Goal: Task Accomplishment & Management: Complete application form

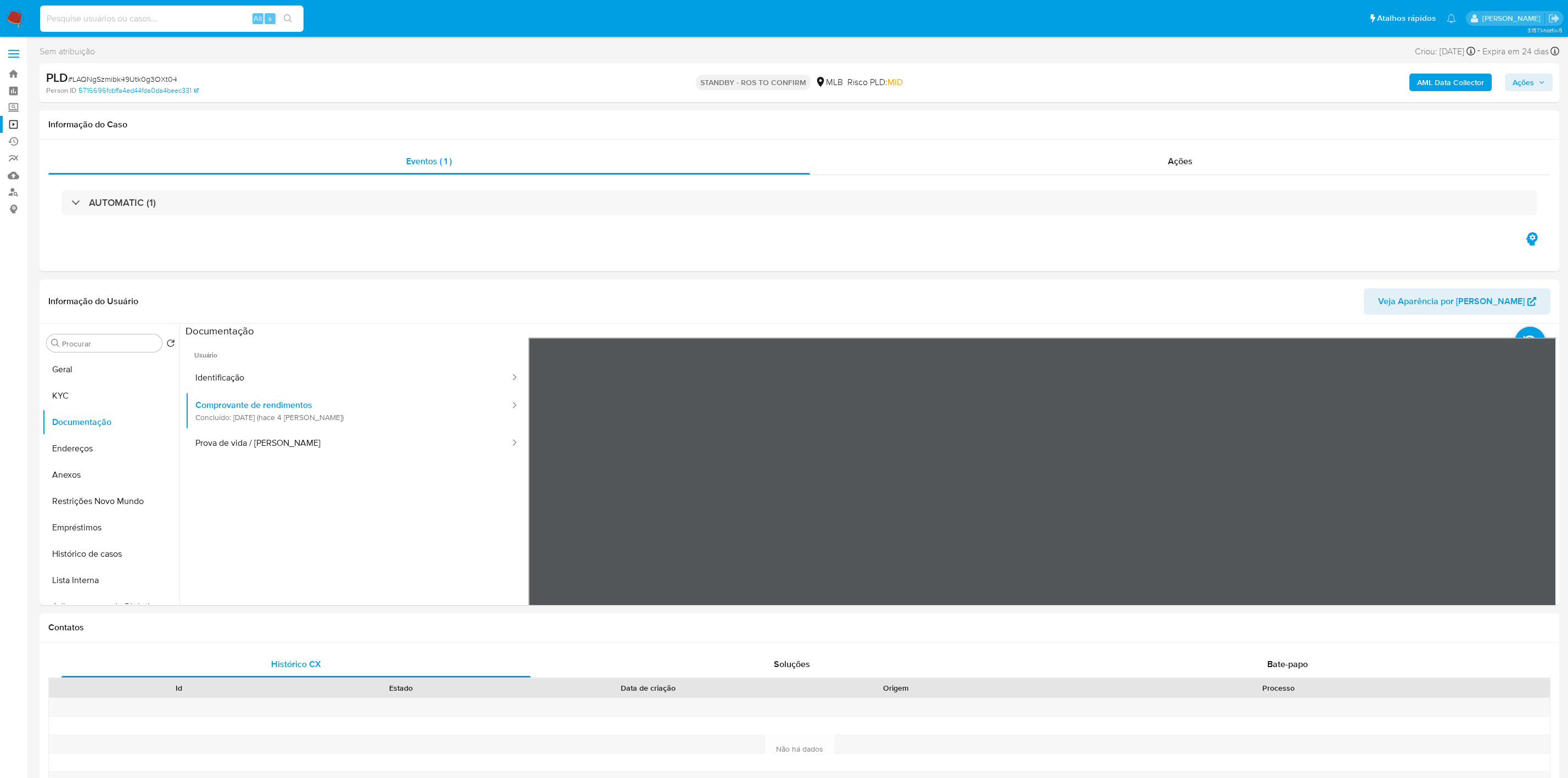
select select "10"
type input "803636175"
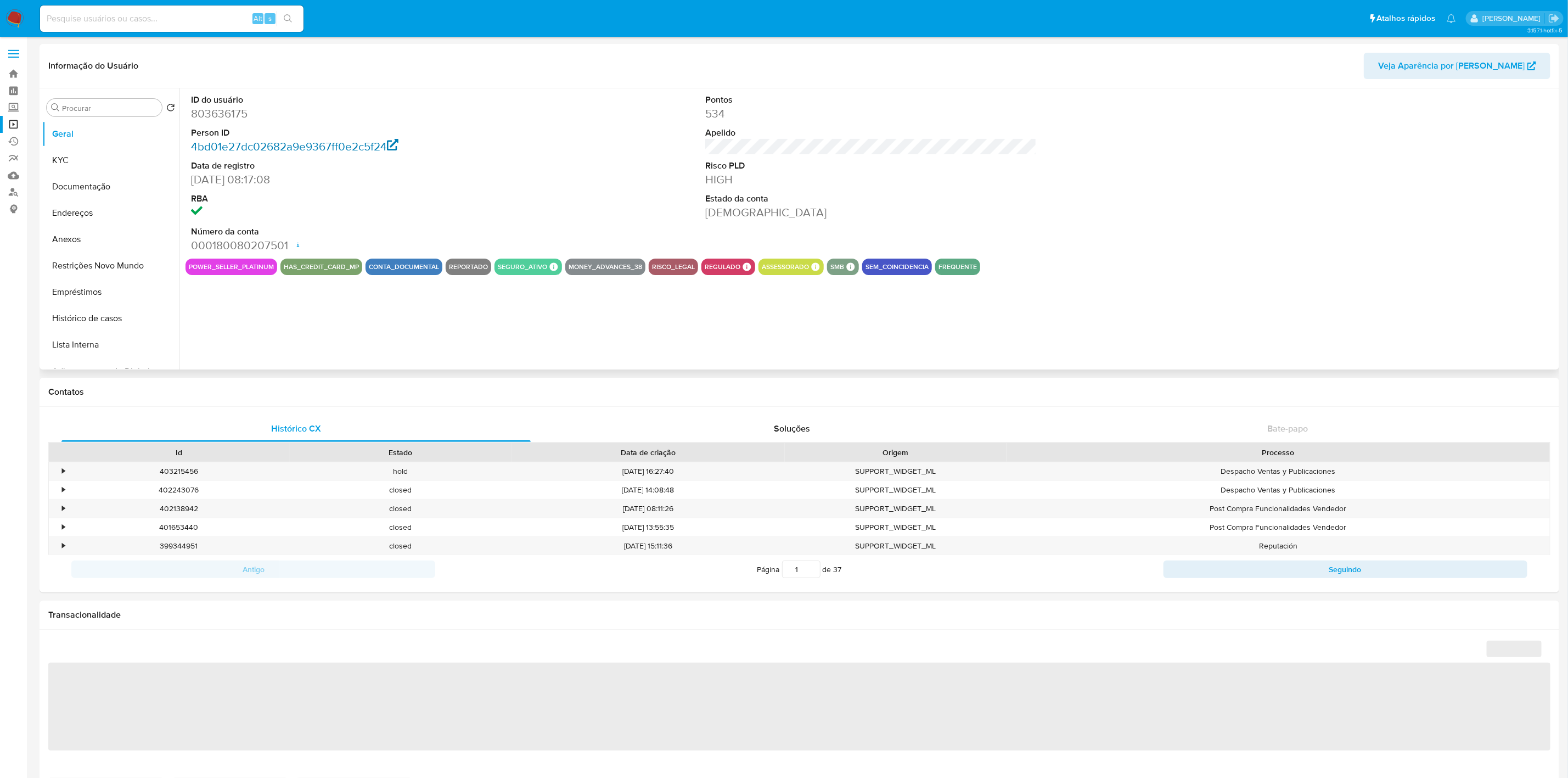
select select "10"
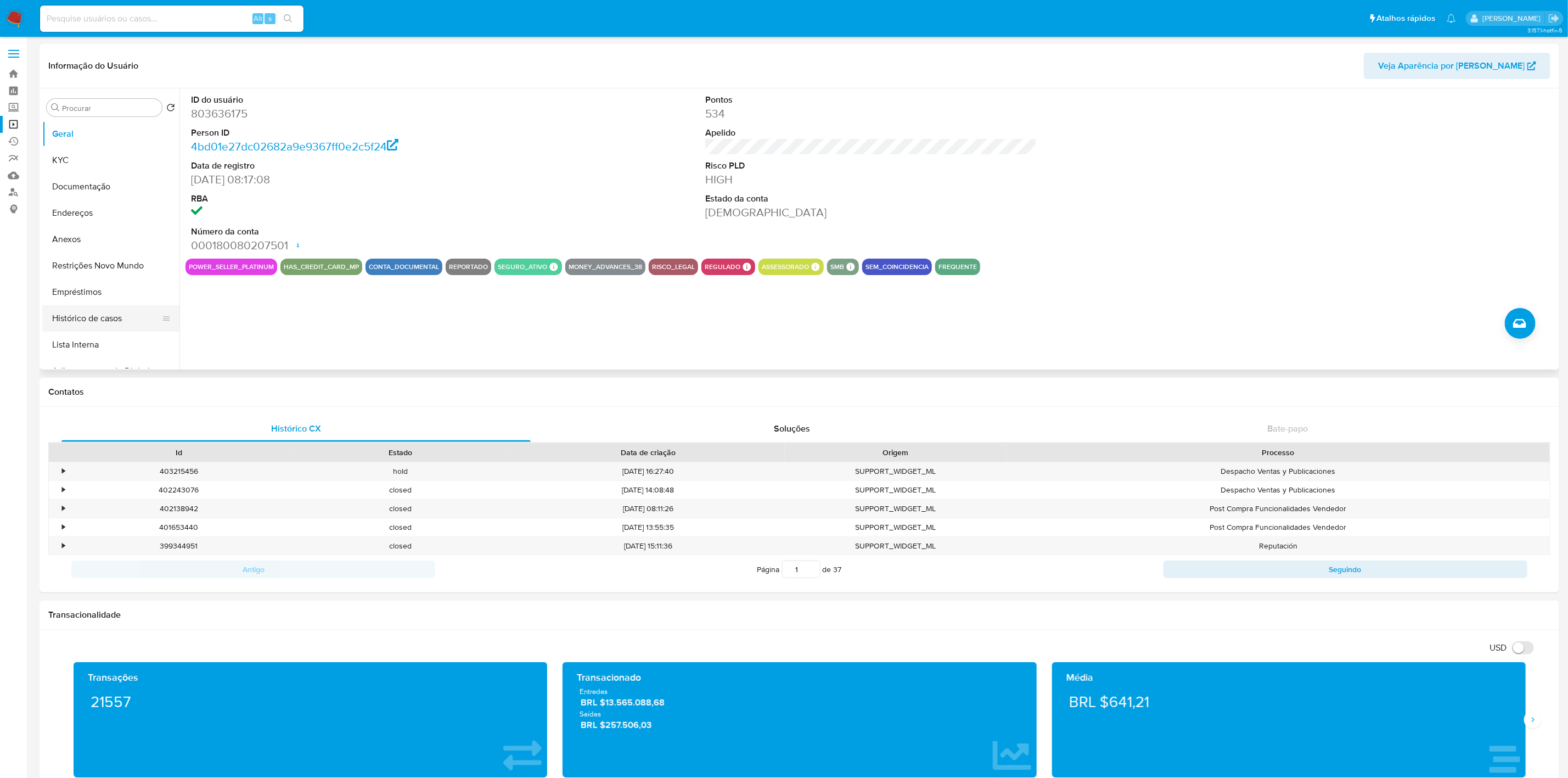
click at [71, 314] on button "Histórico de casos" at bounding box center [106, 318] width 128 height 26
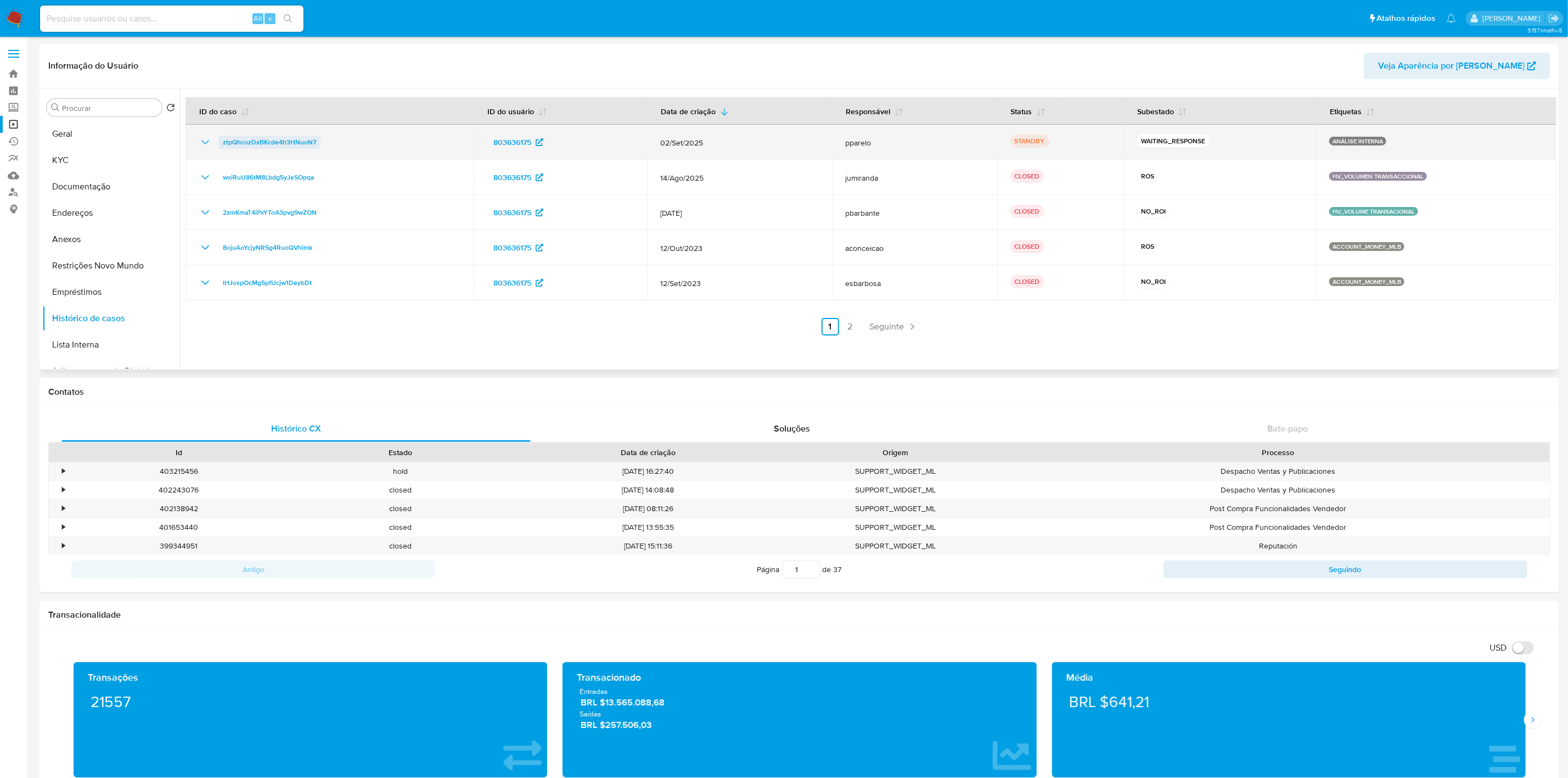
click at [273, 143] on span "ztpQhcozDxBKcde4h3HNuoN7" at bounding box center [269, 142] width 93 height 13
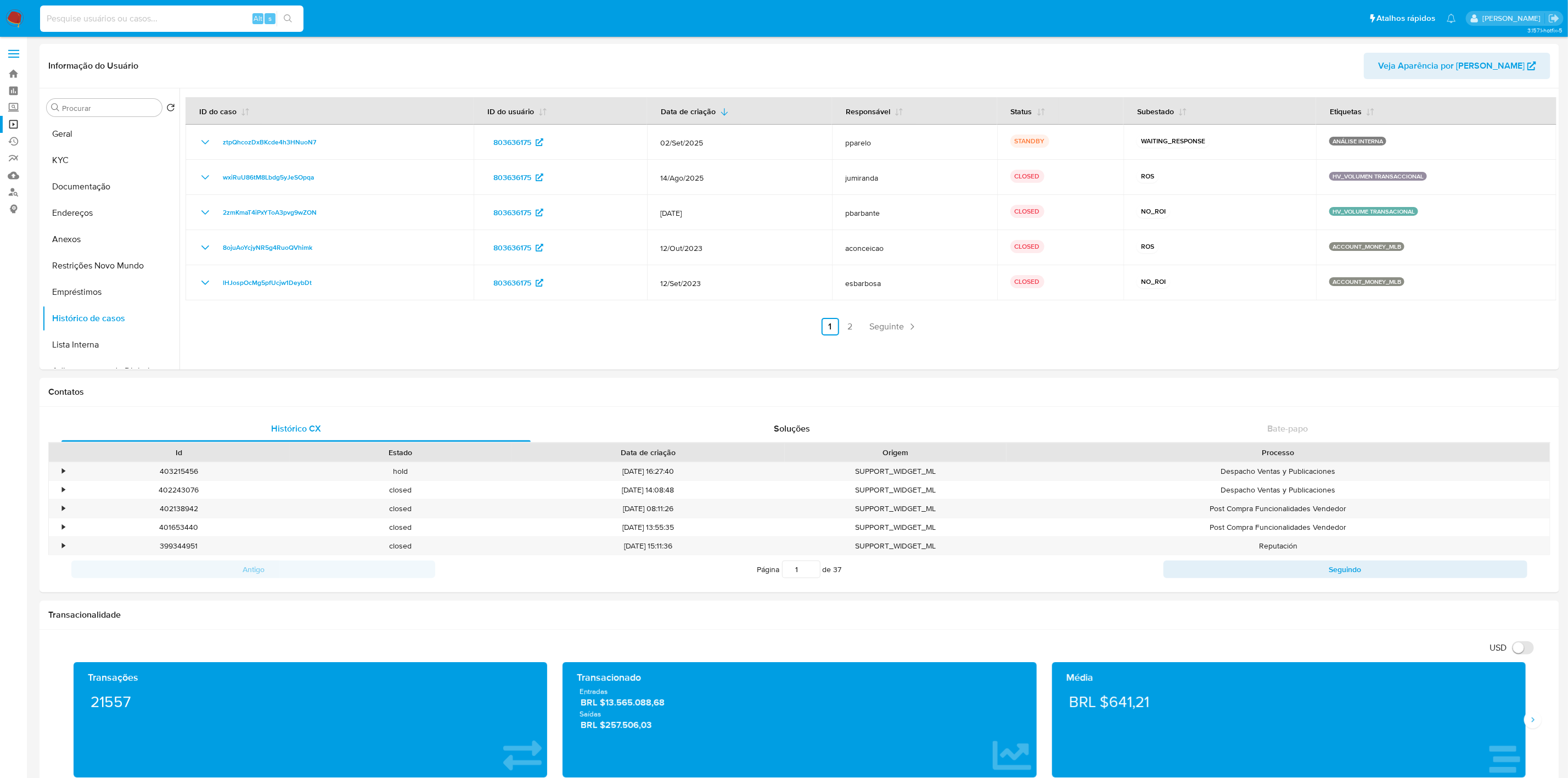
click at [109, 12] on input at bounding box center [171, 18] width 263 height 14
paste input "4UbBdL6JCna7mRKJWvIoUvEt"
type input "4UbBdL6JCna7mRKJWvIoUvEt"
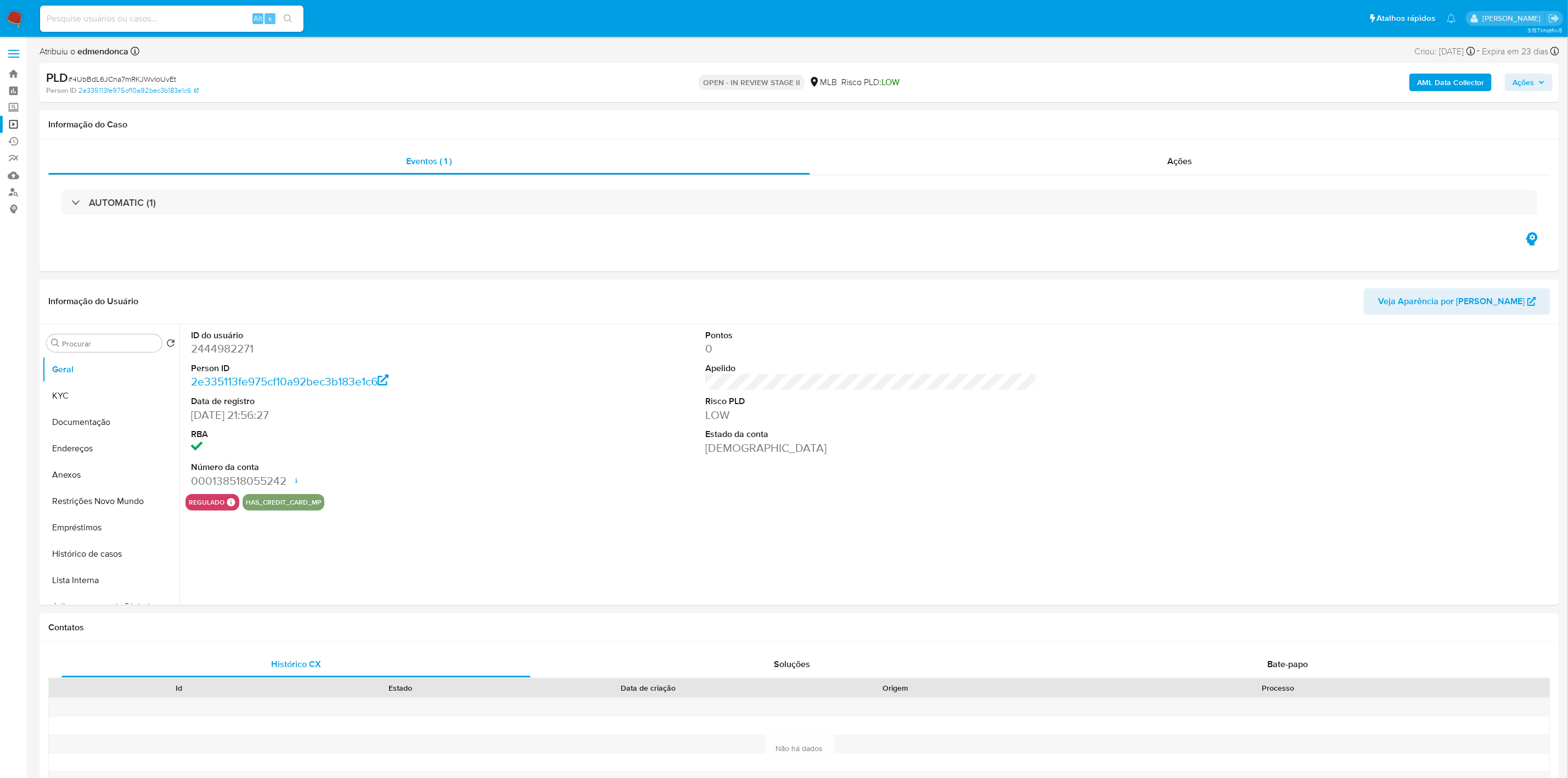
select select "10"
click at [91, 579] on button "Lista Interna" at bounding box center [106, 580] width 128 height 26
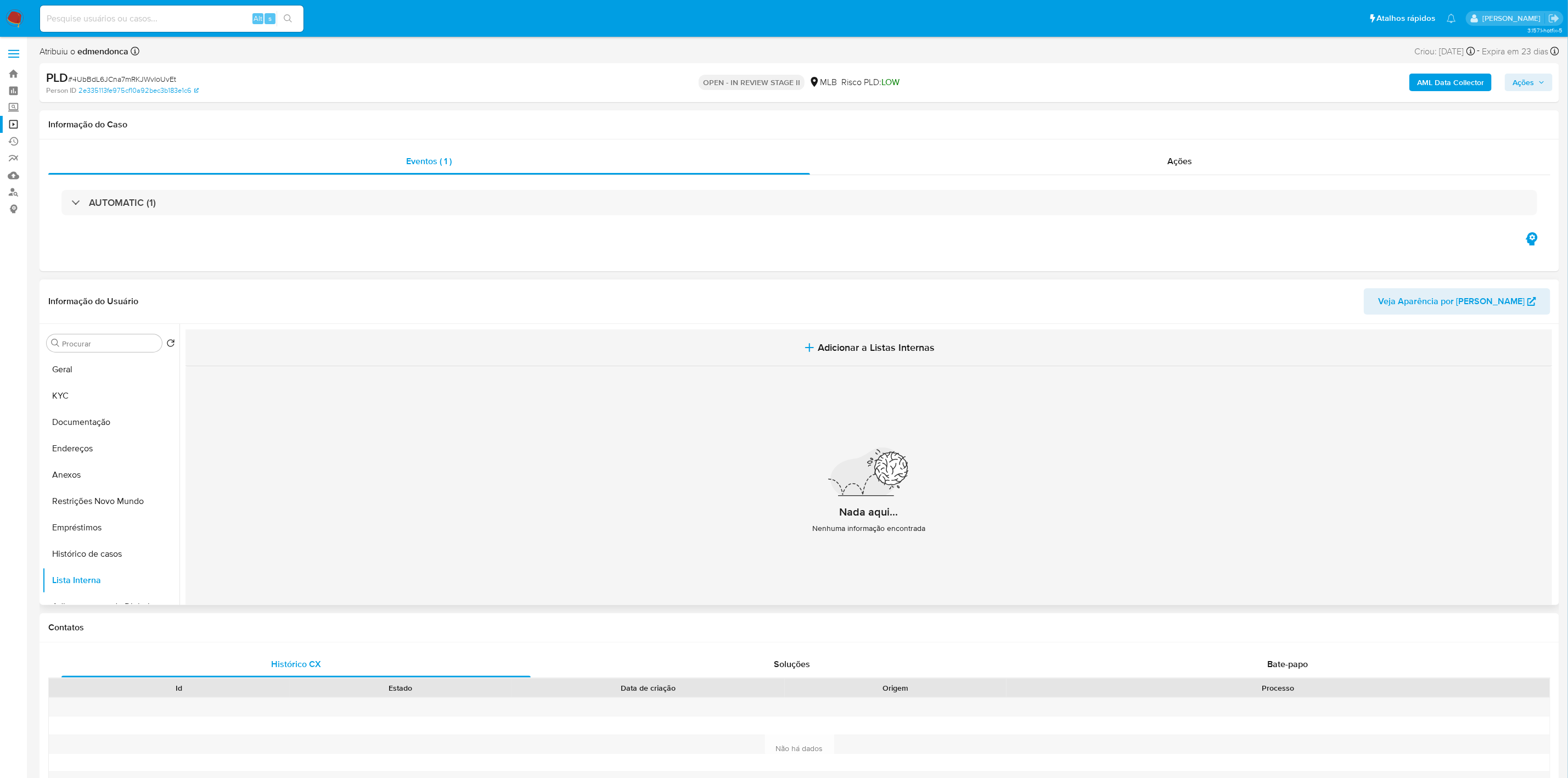
click at [860, 348] on span "Adicionar a Listas Internas" at bounding box center [877, 348] width 117 height 12
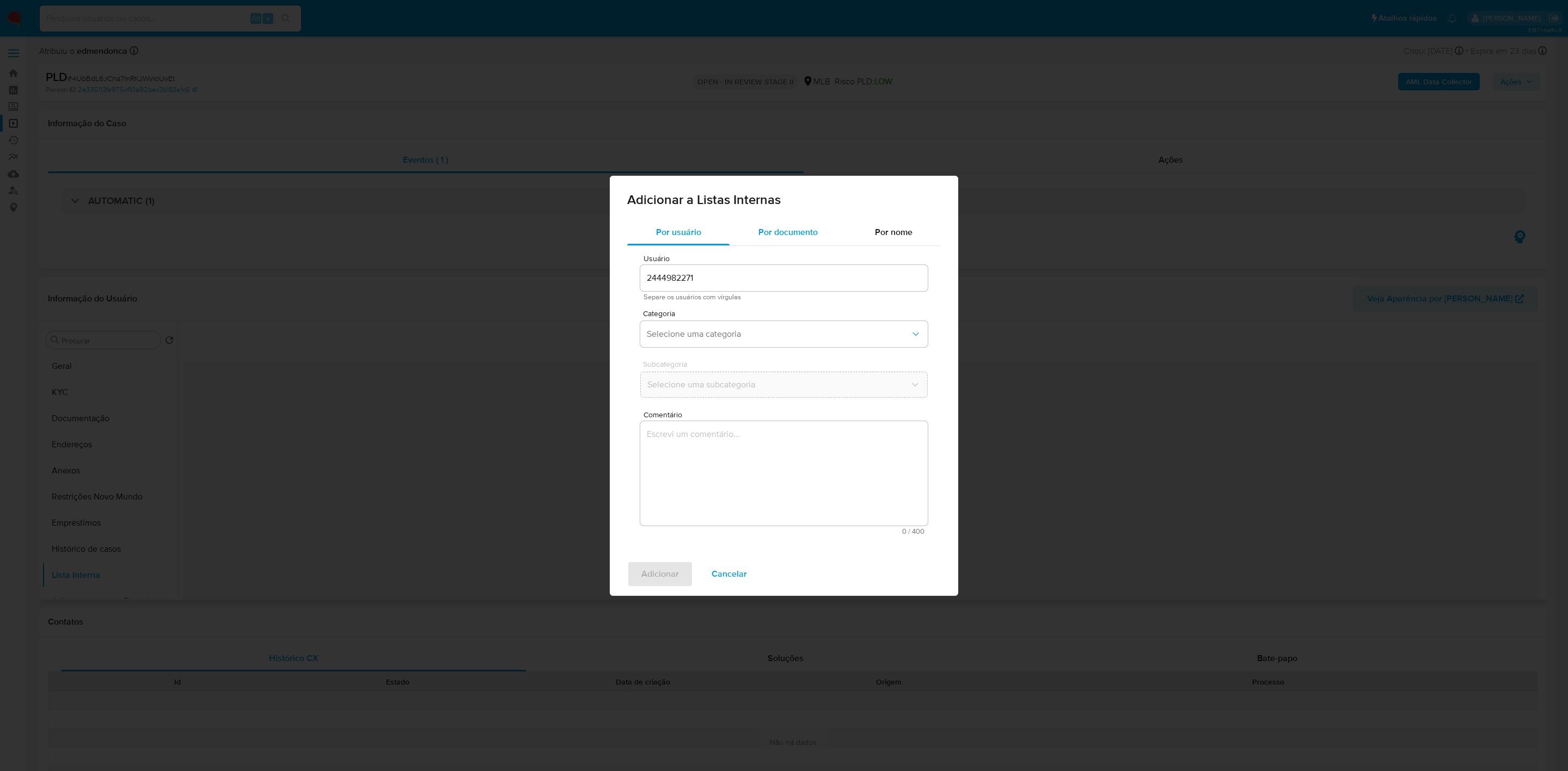
click at [787, 231] on span "Por documento" at bounding box center [788, 232] width 59 height 13
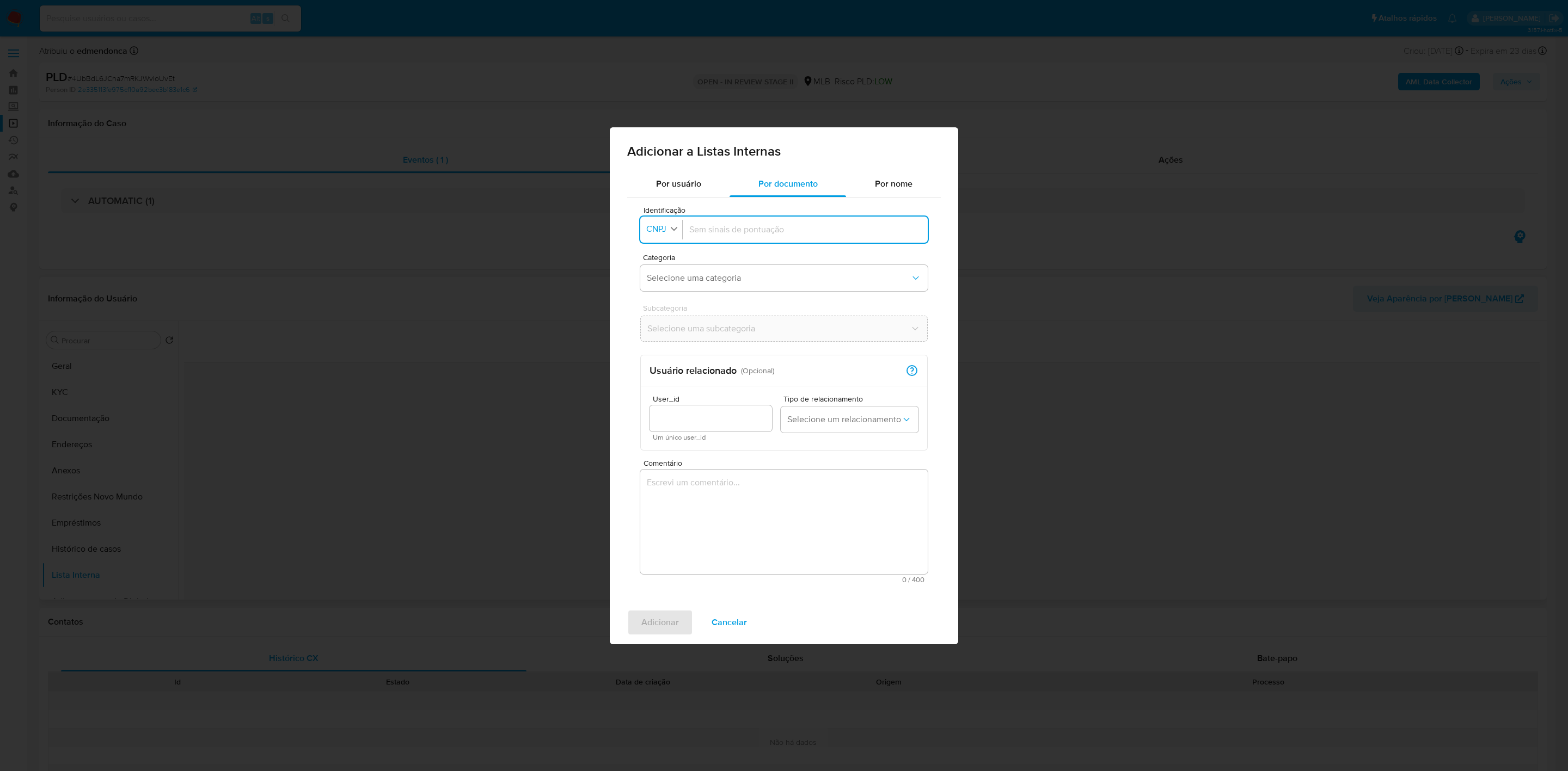
click at [656, 230] on span "CNPJ" at bounding box center [656, 229] width 23 height 11
click at [670, 277] on li "CPF" at bounding box center [661, 276] width 45 height 26
click at [747, 224] on input "Identificação" at bounding box center [803, 230] width 236 height 12
type input "62516433310"
click at [709, 286] on button "Selecione uma categoria" at bounding box center [784, 278] width 287 height 26
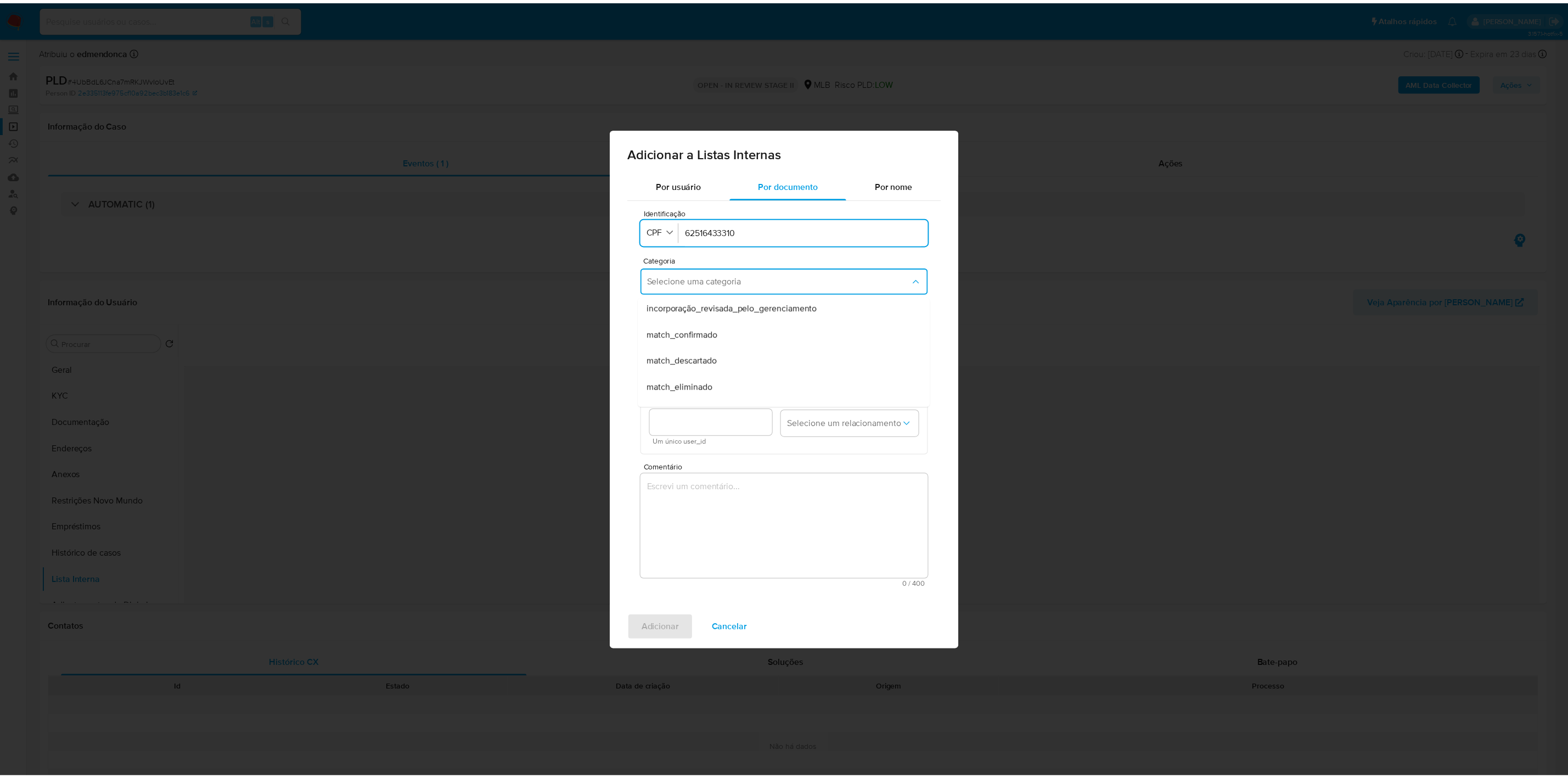
scroll to position [82, 0]
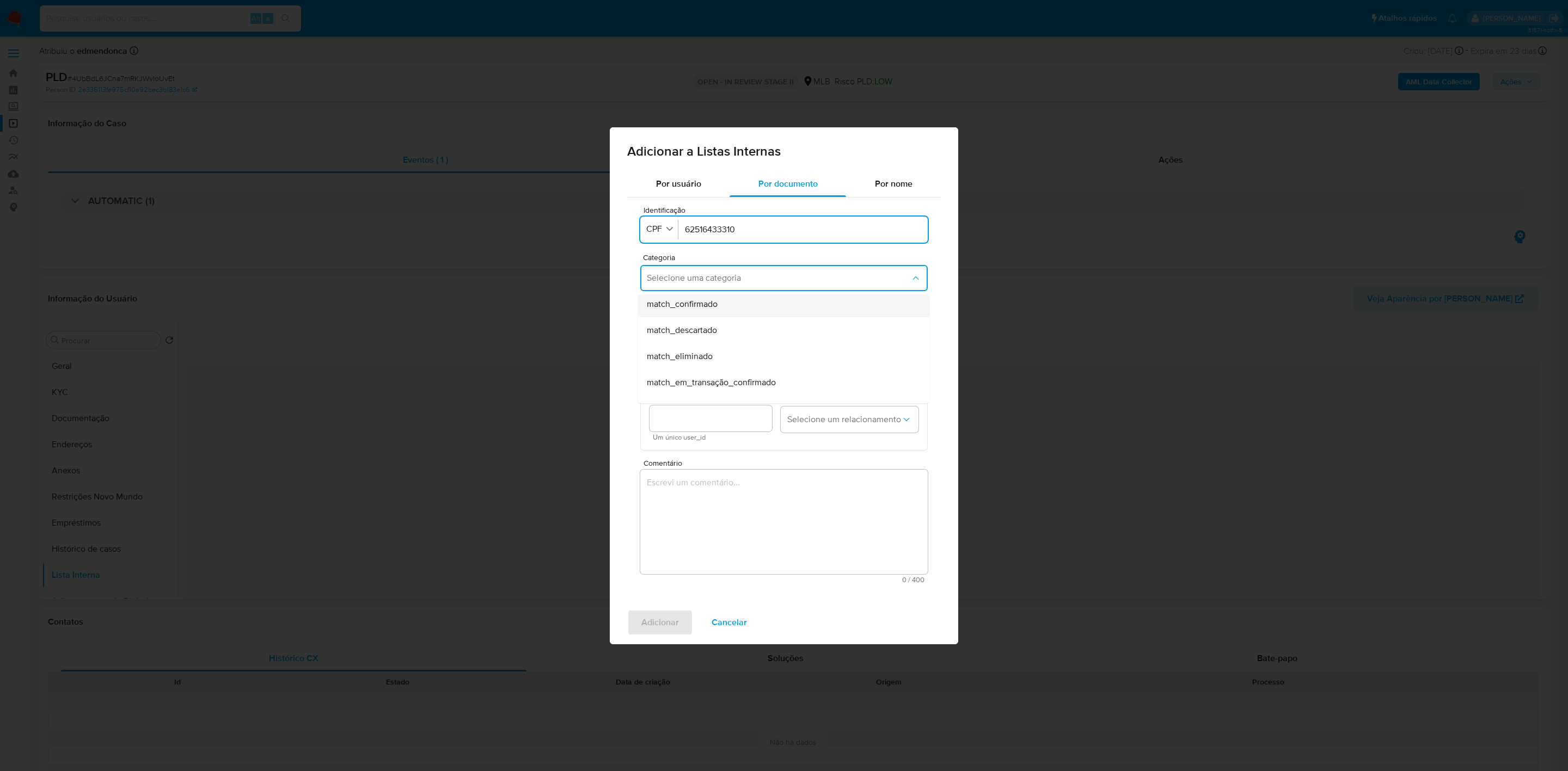
click at [745, 307] on div "match_confirmado" at bounding box center [781, 304] width 268 height 26
click at [742, 329] on span "Selecione uma subcategoria" at bounding box center [779, 329] width 264 height 11
click at [730, 410] on div "media_negativa" at bounding box center [781, 410] width 268 height 26
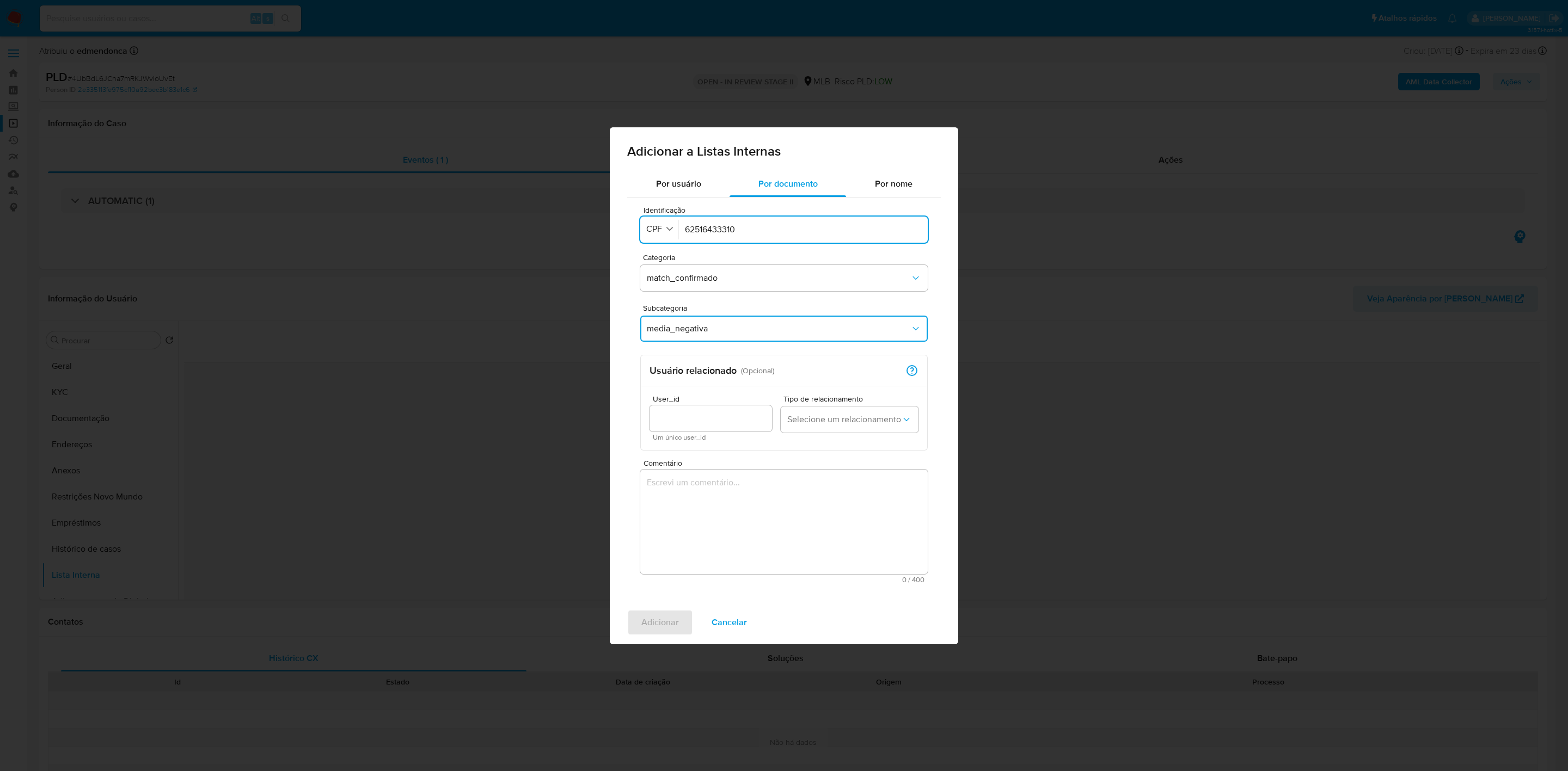
click at [724, 518] on textarea "Comentário" at bounding box center [784, 522] width 287 height 105
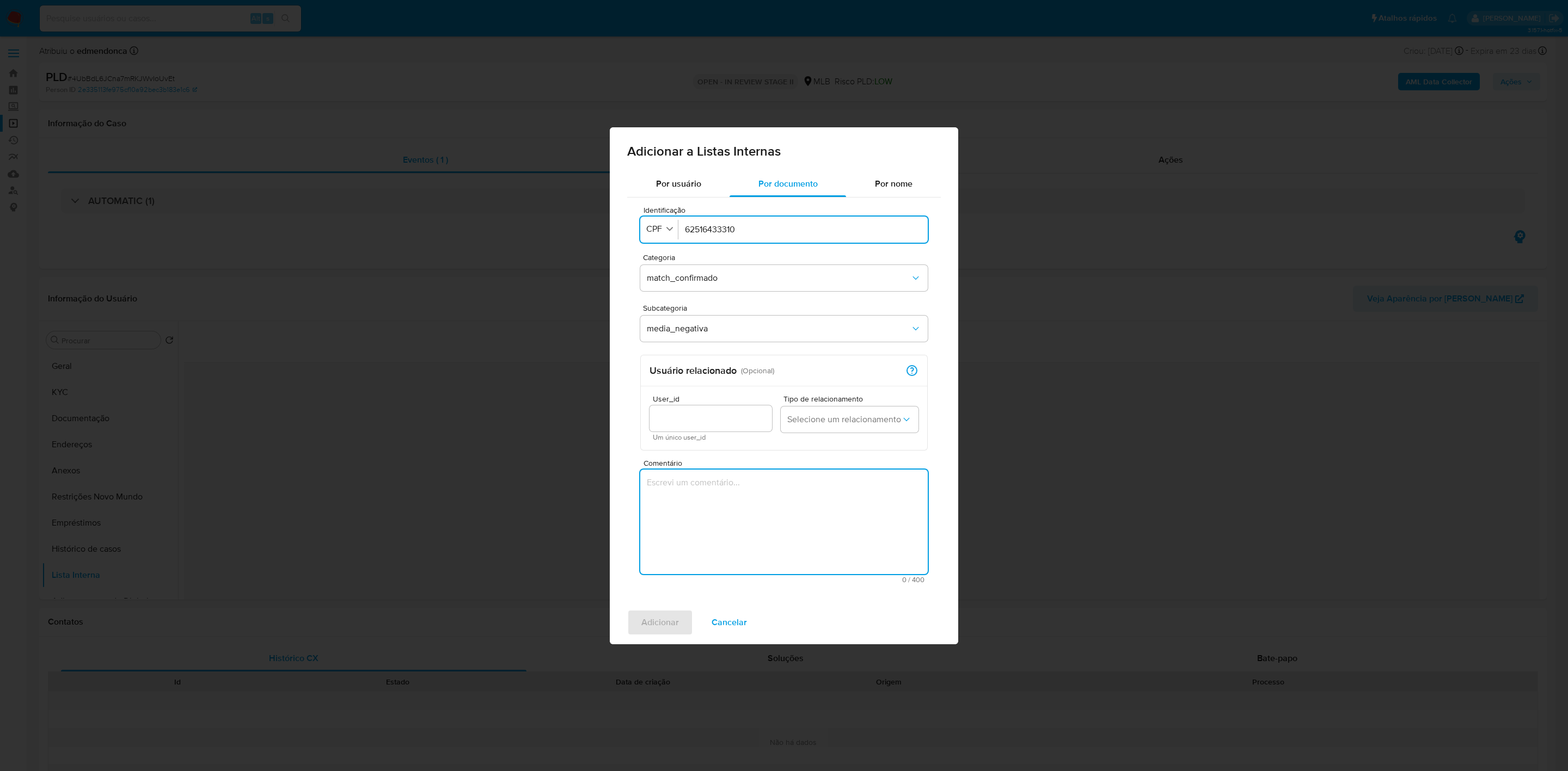
paste textarea "[URL][DOMAIN_NAME]"
type textarea "[URL][DOMAIN_NAME]"
click at [659, 616] on span "Adicionar" at bounding box center [660, 623] width 38 height 24
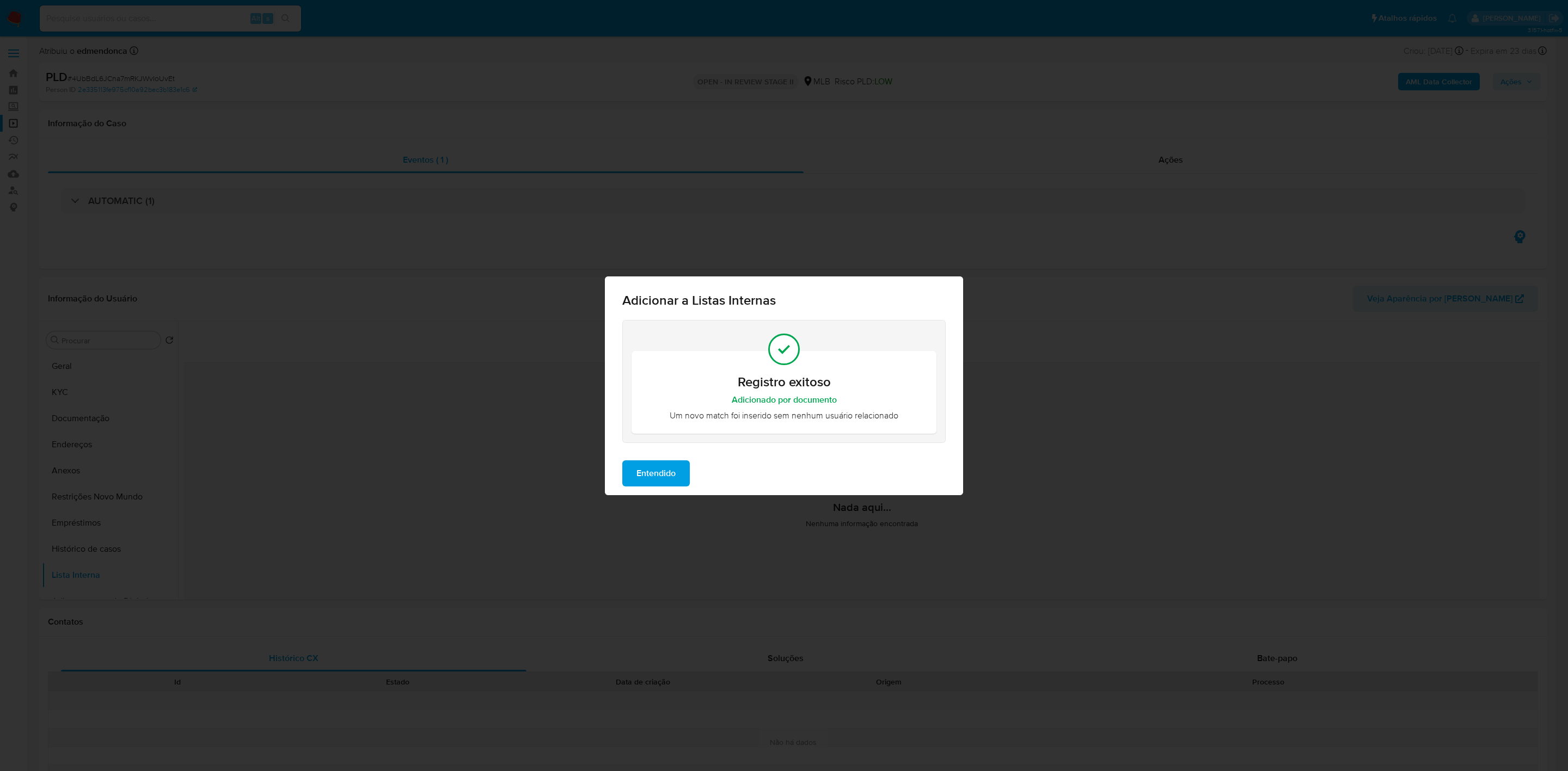
click at [672, 466] on span "Entendido" at bounding box center [656, 473] width 39 height 24
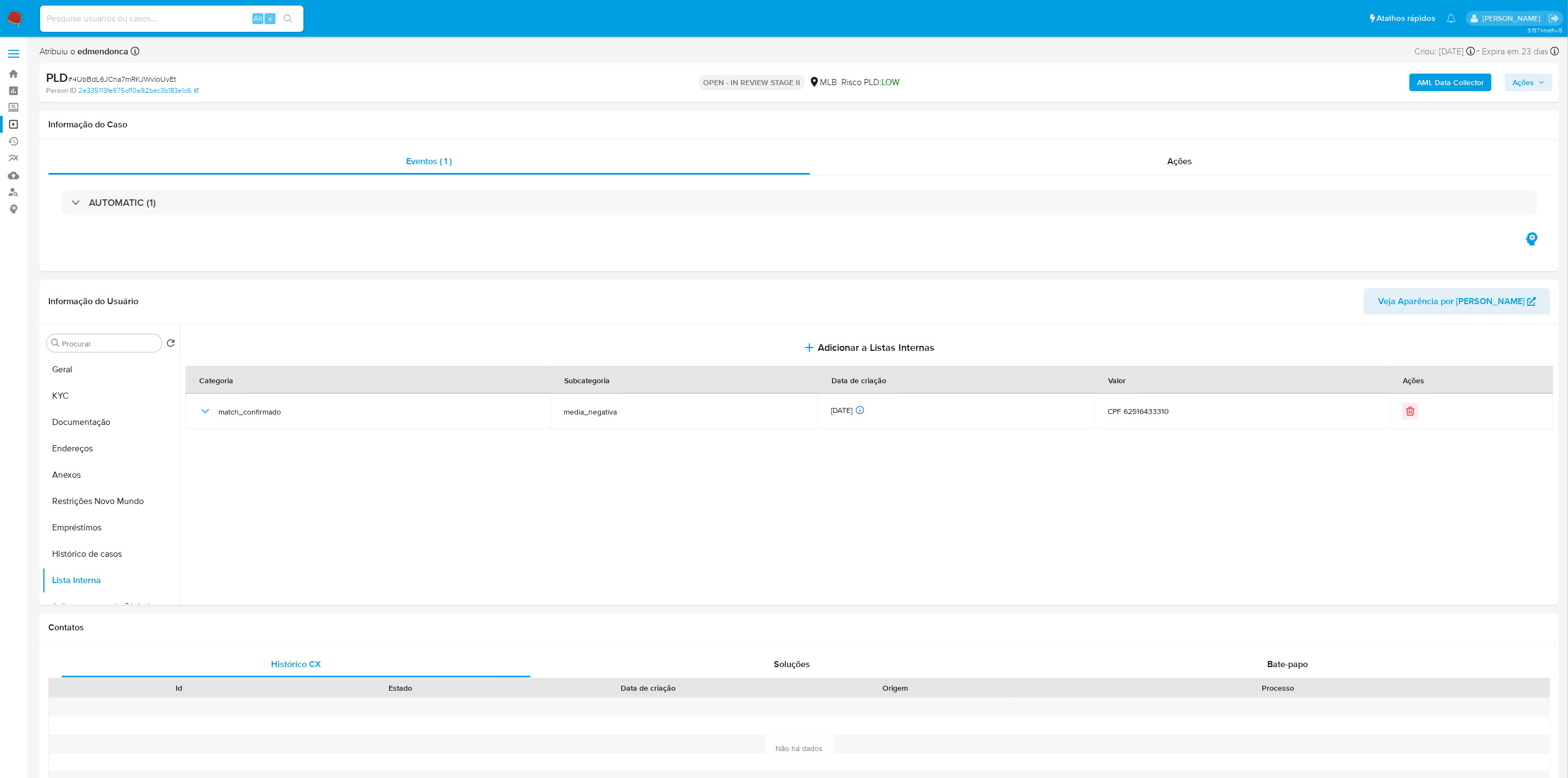
click at [106, 23] on input at bounding box center [171, 18] width 263 height 14
paste input "SSxpeFsbekrSo1ViCdkTsP7k"
type input "SSxpeFsbekrSo1ViCdkTsP7k"
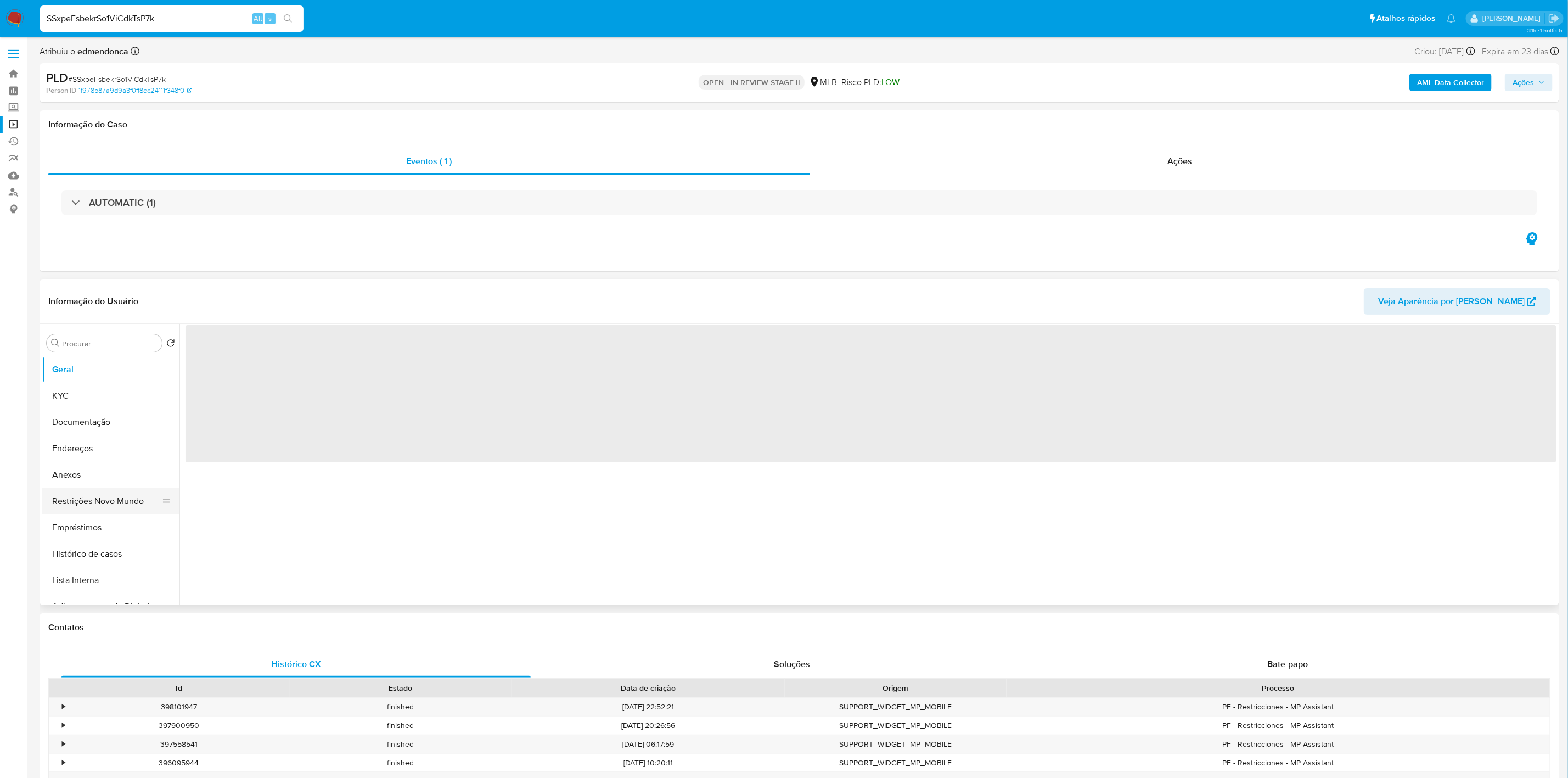
click at [86, 507] on button "Restrições Novo Mundo" at bounding box center [106, 501] width 128 height 26
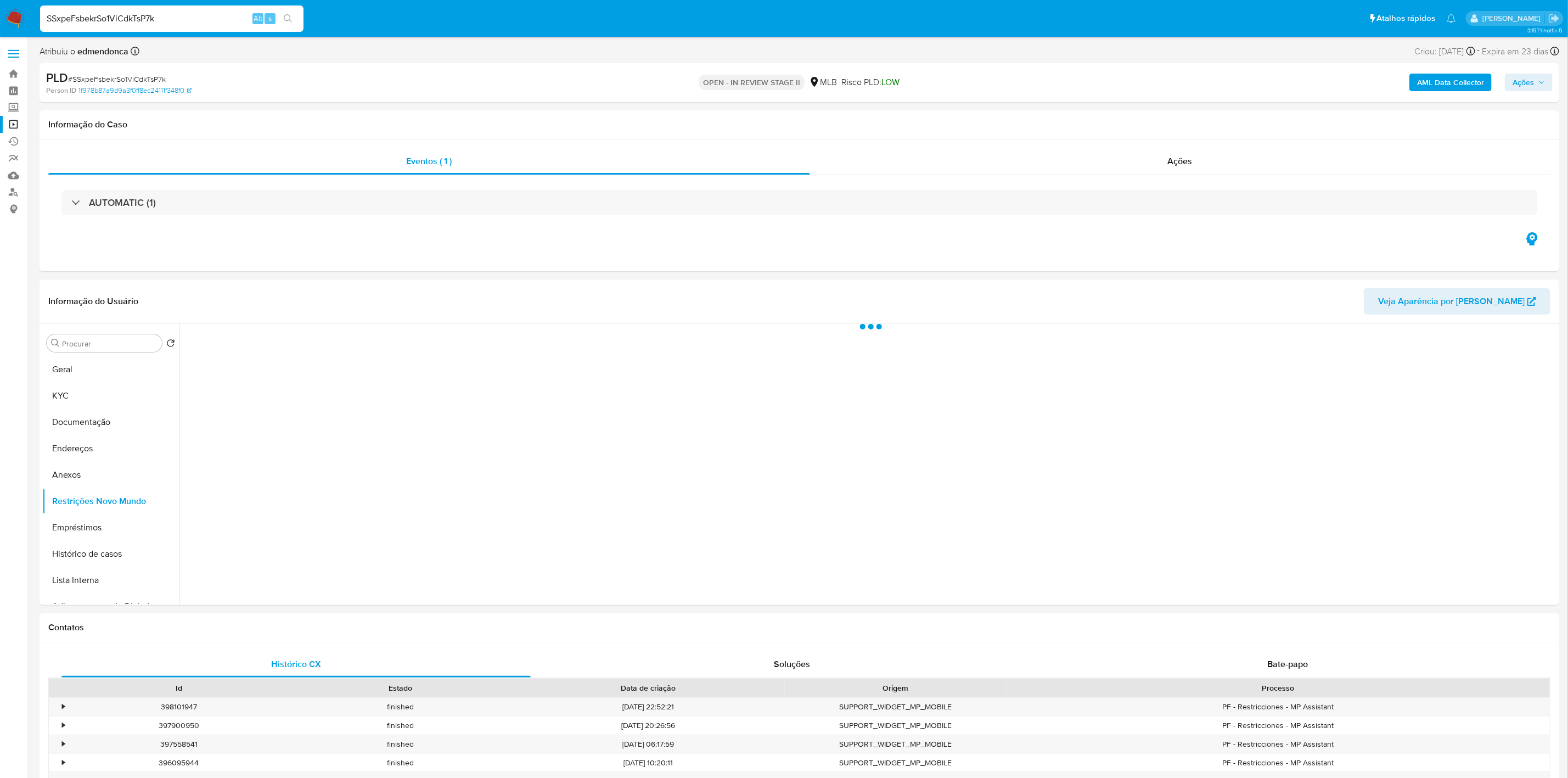
select select "10"
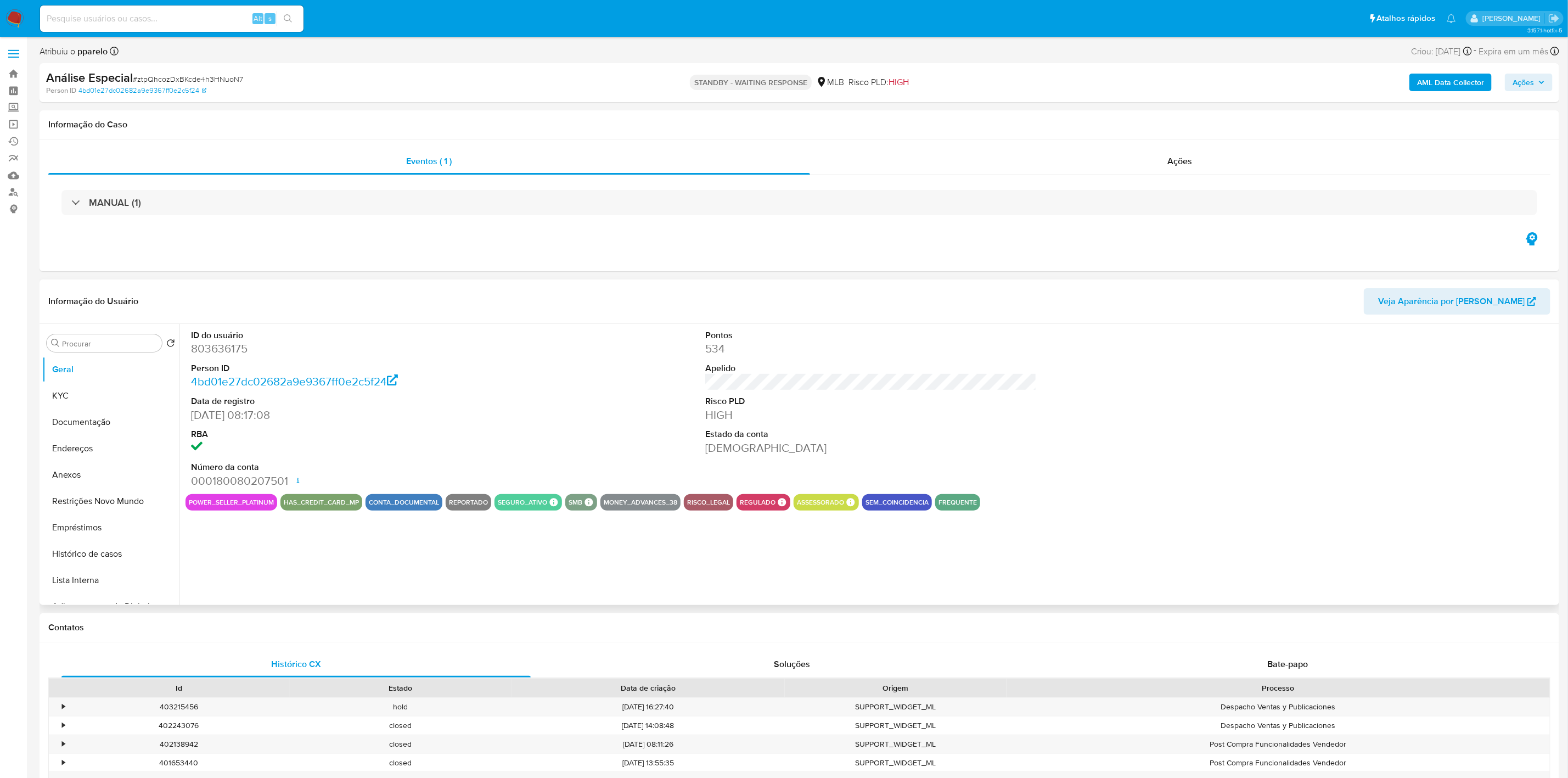
select select "10"
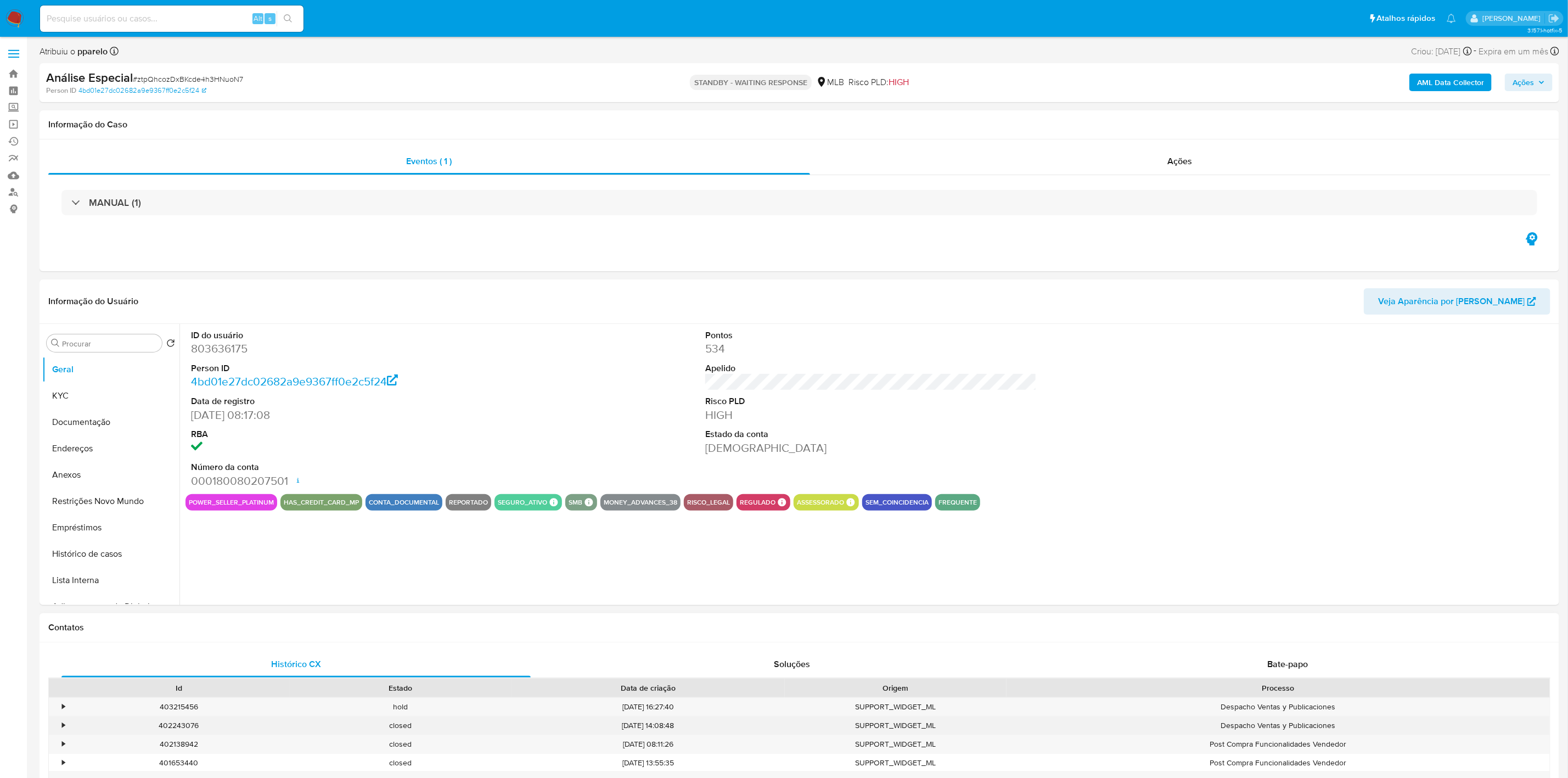
scroll to position [247, 0]
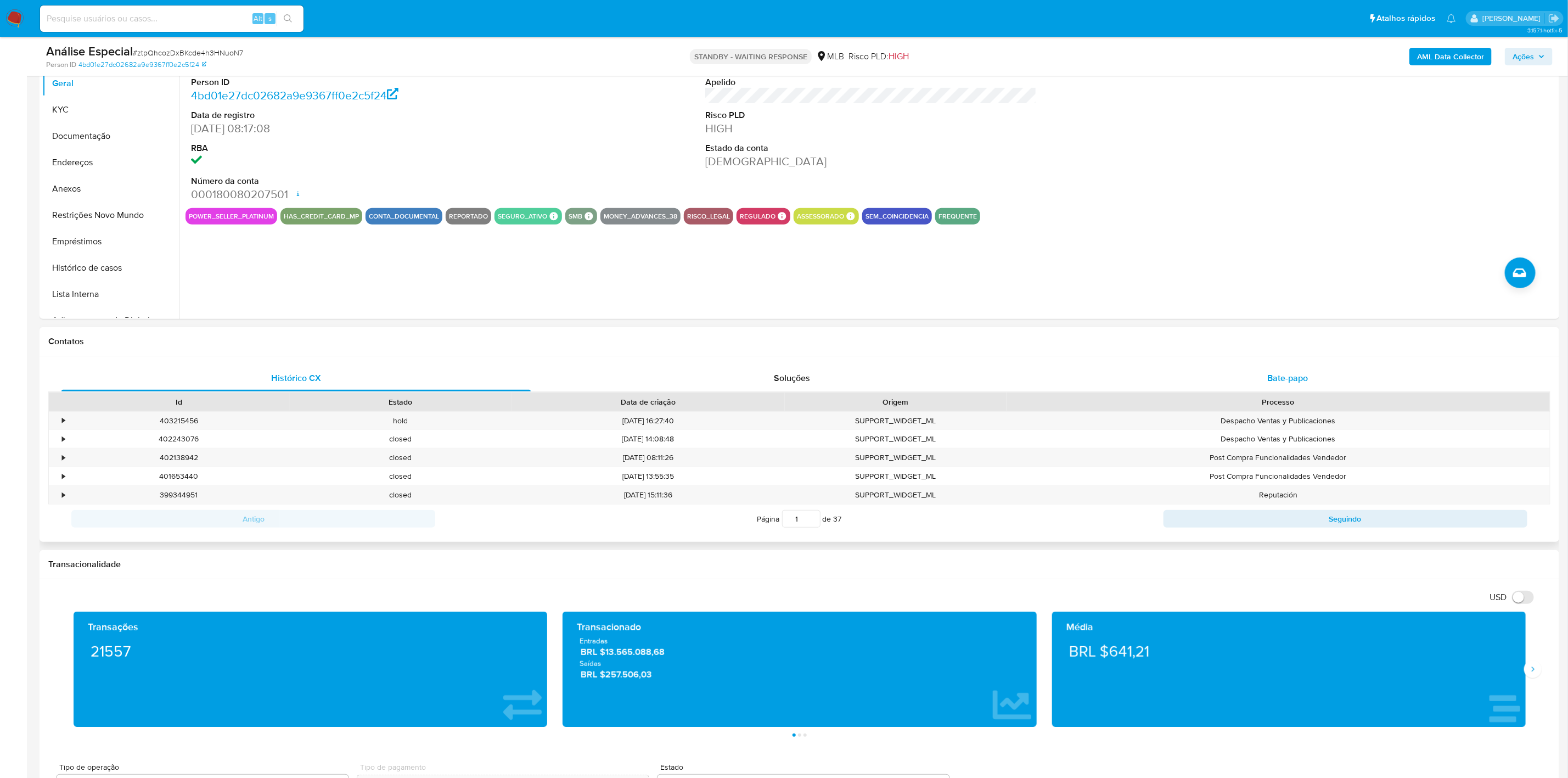
click at [1264, 379] on div "Bate-papo" at bounding box center [1288, 378] width 469 height 26
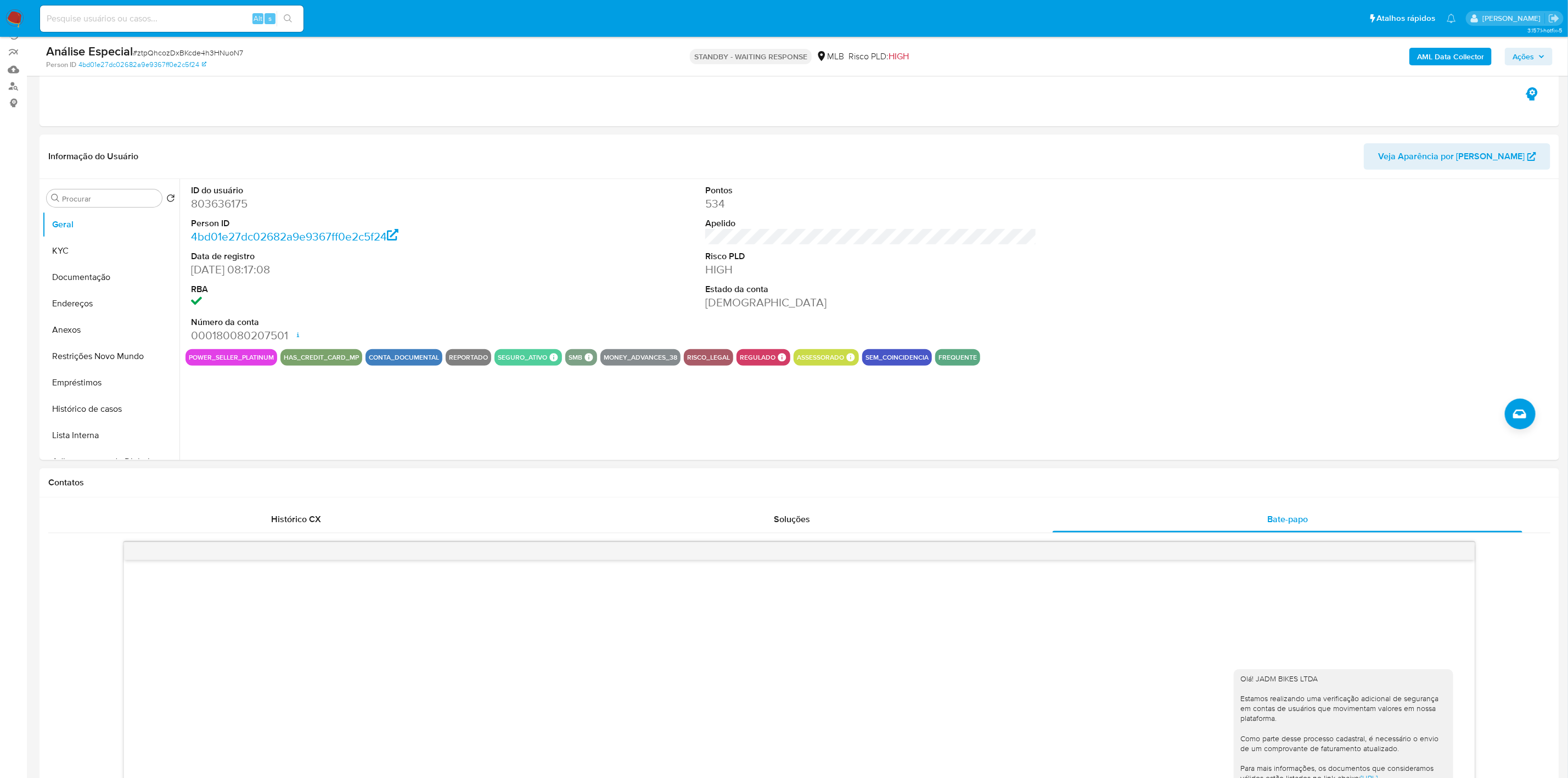
scroll to position [0, 0]
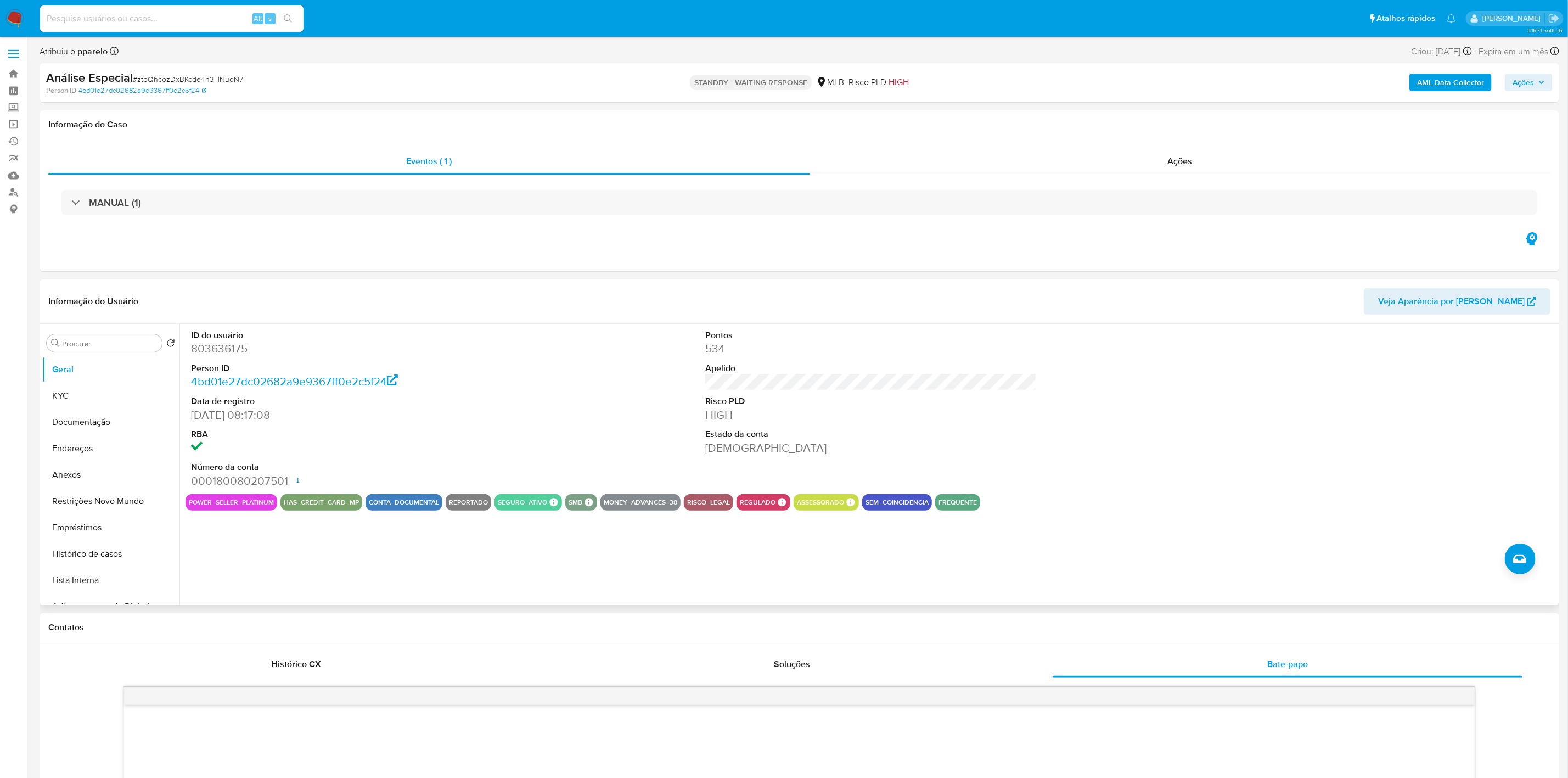
click at [512, 353] on dd "803636175" at bounding box center [357, 348] width 332 height 15
click at [532, 398] on div "ID do usuário 803636175 Person ID 4bd01e27dc02682a9e9367ff0e2c5f24 Data de regi…" at bounding box center [871, 409] width 1371 height 170
